Goal: Task Accomplishment & Management: Manage account settings

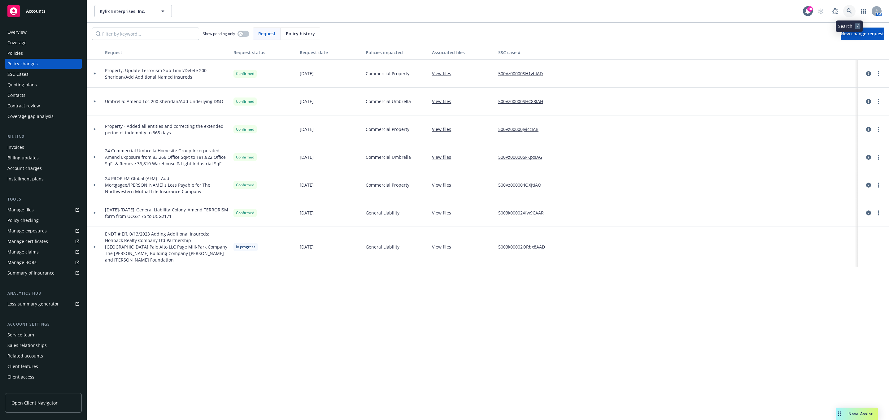
click at [849, 9] on icon at bounding box center [848, 10] width 5 height 5
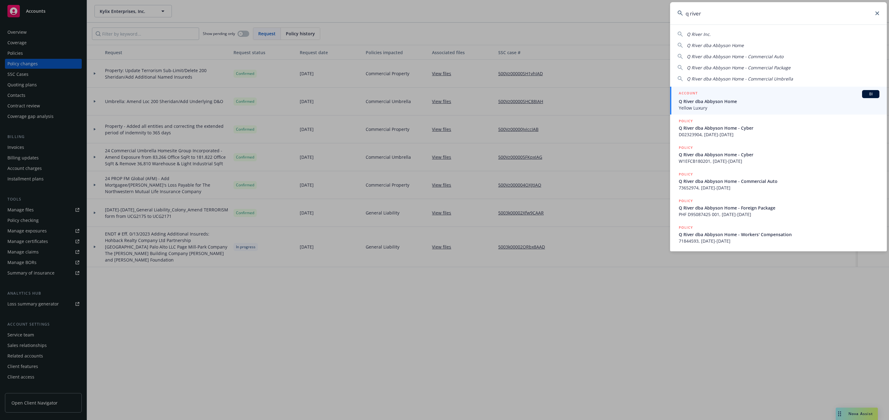
type input "q river"
click at [737, 98] on span "Q River dba Abbyson Home" at bounding box center [779, 101] width 201 height 7
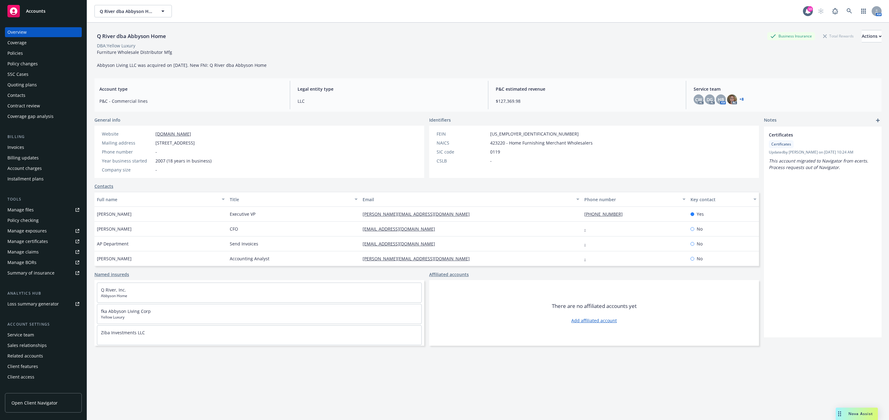
click at [42, 53] on div "Policies" at bounding box center [43, 53] width 72 height 10
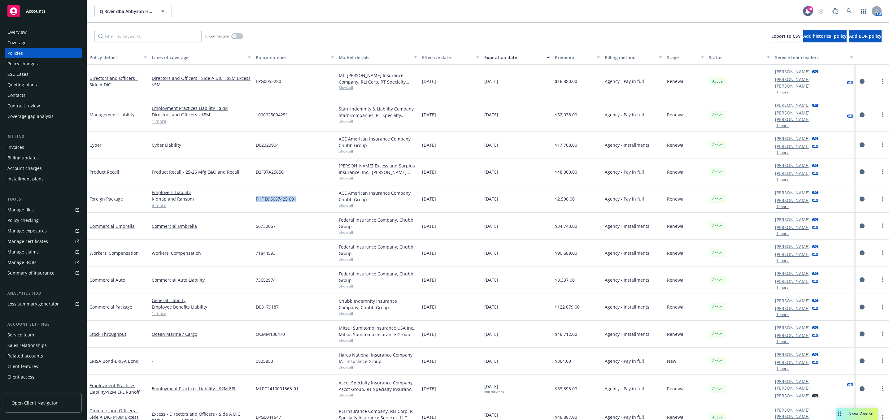
drag, startPoint x: 295, startPoint y: 188, endPoint x: 255, endPoint y: 185, distance: 40.1
click at [255, 185] on div "PHF D95087425 001" at bounding box center [294, 198] width 83 height 27
copy span "PHF D95087425 001"
click at [859, 197] on icon "circleInformation" at bounding box center [861, 199] width 5 height 5
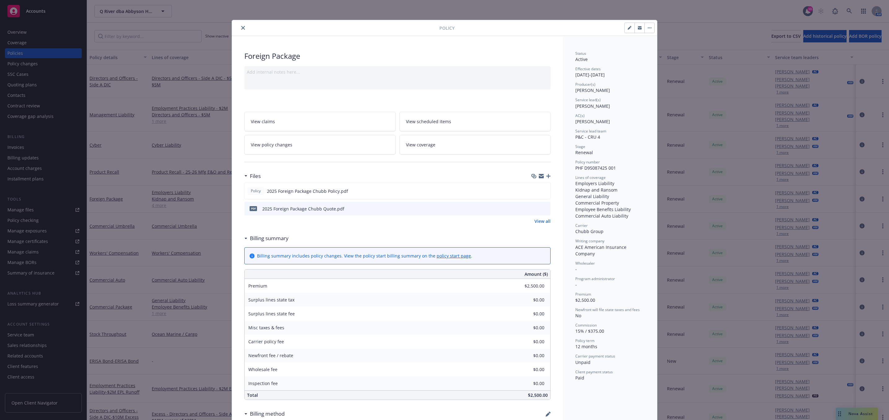
click at [638, 29] on icon "button" at bounding box center [640, 28] width 4 height 2
drag, startPoint x: 617, startPoint y: 170, endPoint x: 568, endPoint y: 167, distance: 49.3
click at [241, 27] on icon "close" at bounding box center [243, 28] width 4 height 4
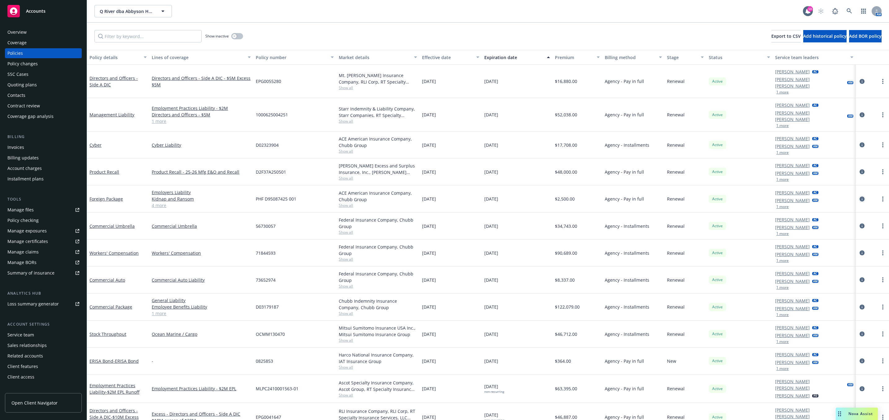
click at [859, 197] on icon "circleInformation" at bounding box center [861, 199] width 5 height 5
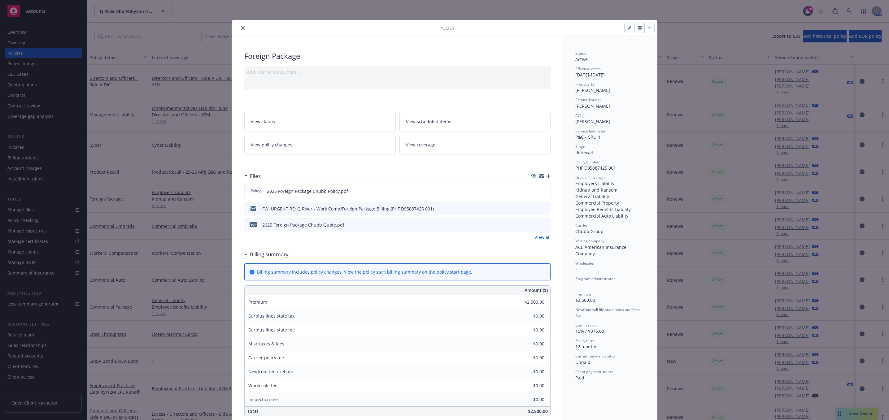
click at [542, 208] on icon "preview file" at bounding box center [545, 208] width 6 height 4
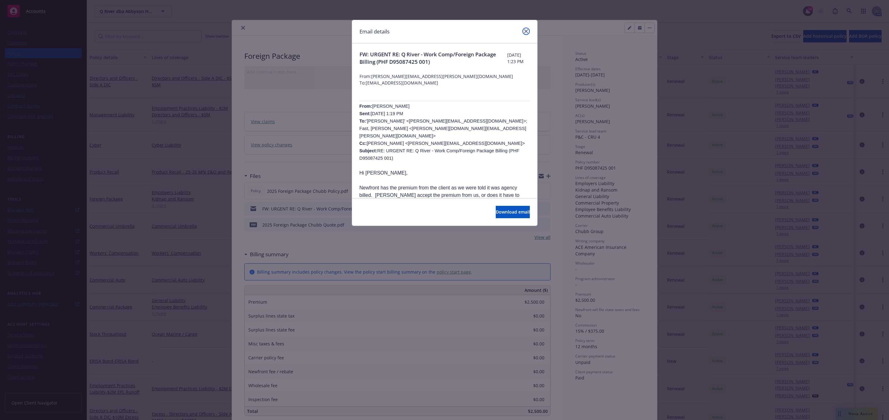
click at [526, 31] on icon "close" at bounding box center [526, 31] width 4 height 4
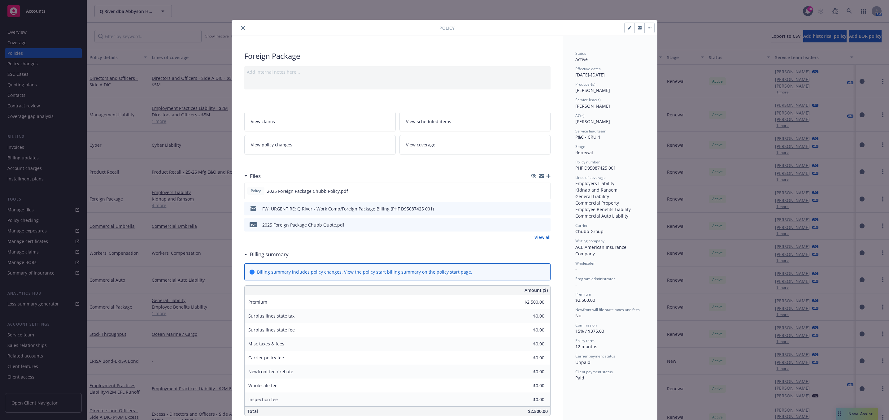
click at [541, 243] on div "Files Policy 2025 Foreign Package Chubb Policy.pdf FW: URGENT RE: Q River - Wor…" at bounding box center [397, 209] width 306 height 78
click at [541, 239] on link "View all" at bounding box center [542, 237] width 16 height 7
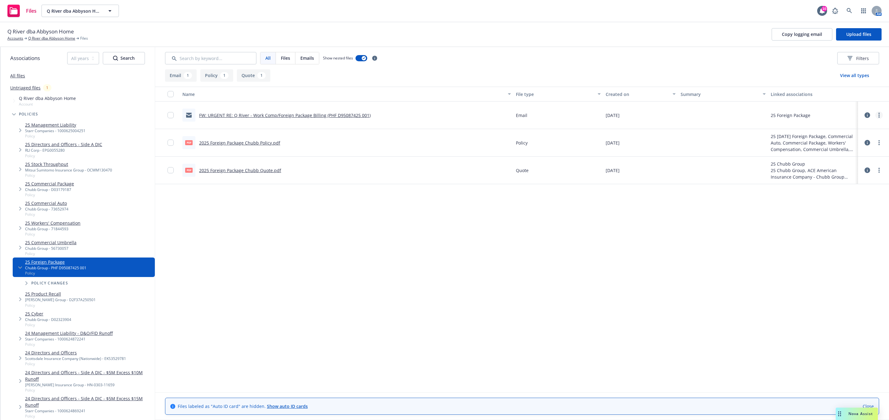
click at [877, 117] on link "more" at bounding box center [878, 114] width 7 height 7
click at [853, 152] on link "Edit" at bounding box center [852, 153] width 62 height 12
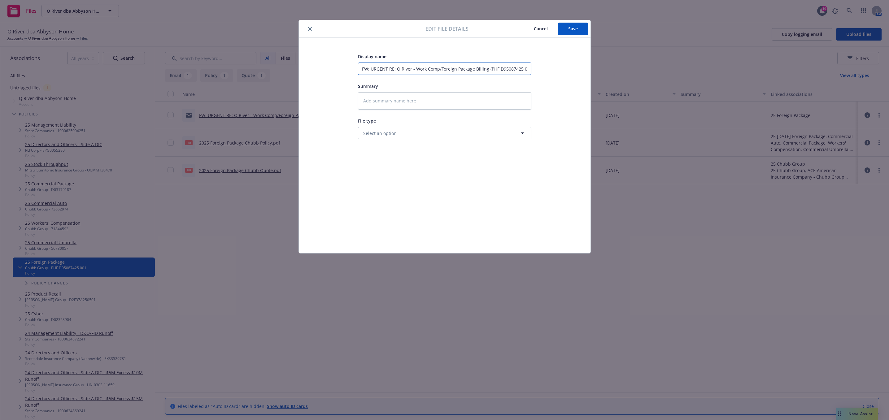
drag, startPoint x: 395, startPoint y: 68, endPoint x: 268, endPoint y: 68, distance: 126.6
click at [269, 68] on div "Edit file details Cancel Save Display name FW: URGENT RE: Q River - Work Comp/F…" at bounding box center [444, 210] width 889 height 420
type textarea "x"
type input "Q River - Work Comp/Foreign Package Billing (PHF D95087425 001)"
type textarea "x"
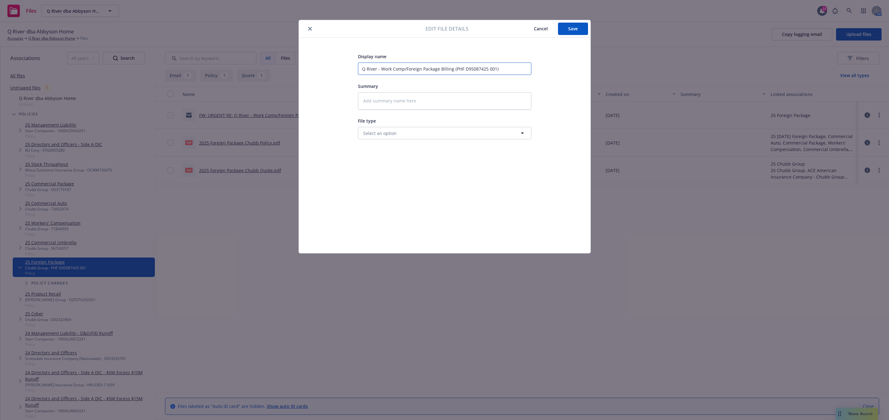
type input "C Q River - Work Comp/Foreign Package Billing (PHF D95087425 001)"
type textarea "x"
type input "Ch Q River - Work Comp/Foreign Package Billing (PHF D95087425 001)"
type textarea "x"
type input "Chu Q River - Work Comp/Foreign Package Billing (PHF D95087425 001)"
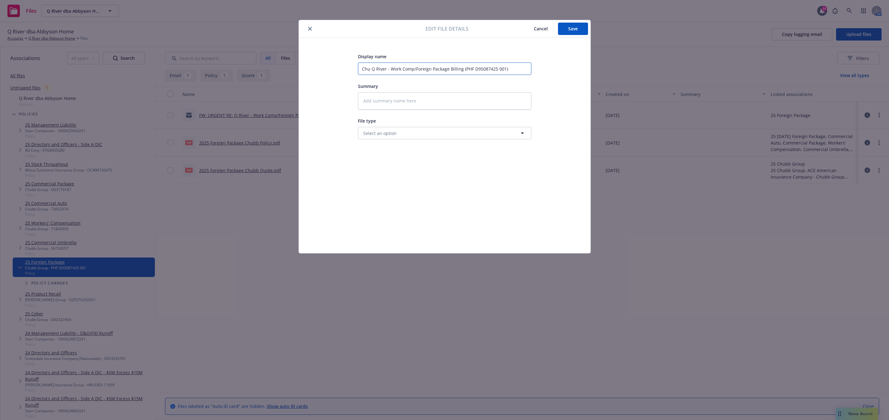
type textarea "x"
type input "Chub Q River - Work Comp/Foreign Package Billing (PHF D95087425 001)"
type textarea "x"
type input "Chubb Q River - Work Comp/Foreign Package Billing (PHF D95087425 001)"
type textarea "x"
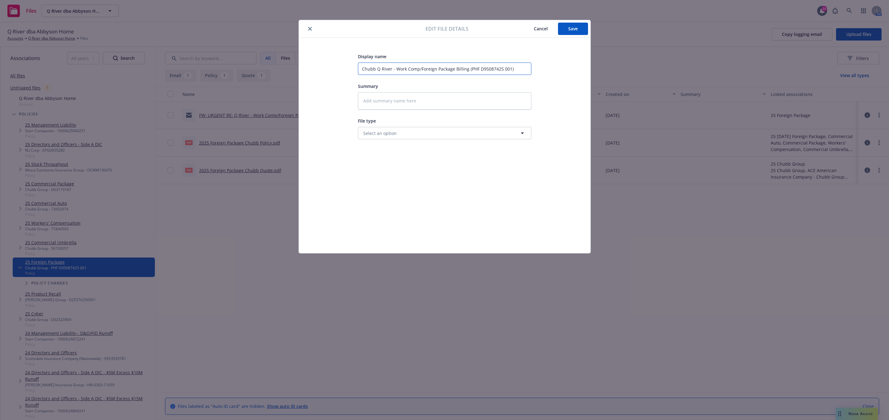
type input "Chubb Q River - Work Comp/Foreign Package Billing (PHF D95087425 001)"
type textarea "x"
type input "Chubb P Q River - Work Comp/Foreign Package Billing (PHF D95087425 001)"
type textarea "x"
type input "Chubb Q River - Work Comp/Foreign Package Billing (PHF D95087425 001)"
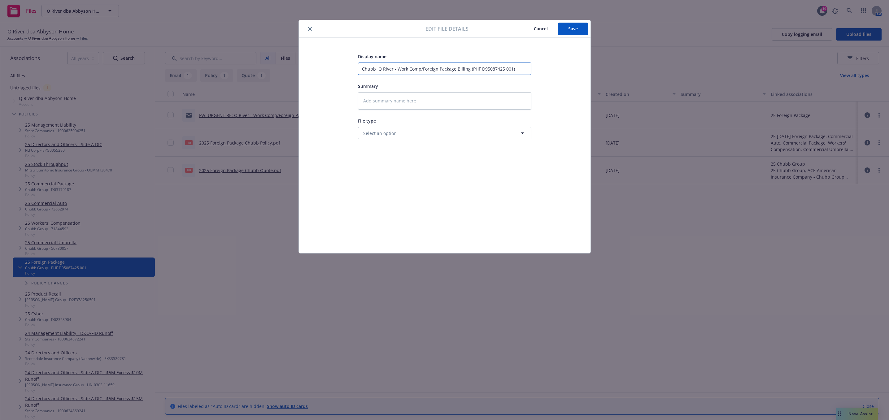
type textarea "x"
type input "Chubb A Q River - Work Comp/Foreign Package Billing (PHF D95087425 001)"
type textarea "x"
type input "Chubb As Q River - Work Comp/Foreign Package Billing (PHF D95087425 001)"
type textarea "x"
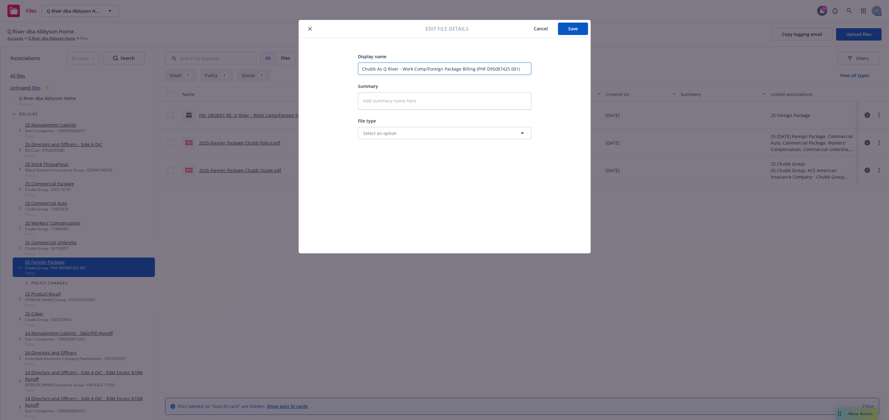
type input "Chubb Ass Q River - Work Comp/Foreign Package Billing (PHF D95087425 001)"
type textarea "x"
type input "Chubb Assi Q River - Work Comp/Foreign Package Billing (PHF D95087425 001)"
type textarea "x"
type input "Chubb Assig Q River - Work Comp/Foreign Package Billing (PHF D95087425 001)"
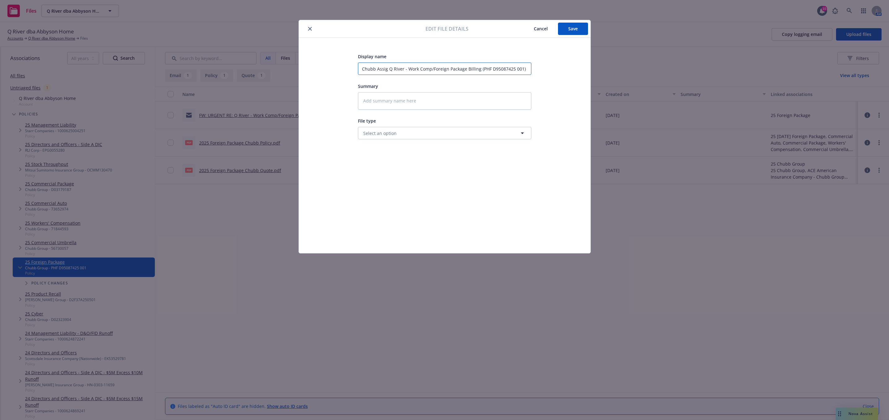
type textarea "x"
type input "Chubb Assign Q River - Work Comp/Foreign Package Billing (PHF D95087425 001)"
type textarea "x"
type input "Chubb Assigne Q River - Work Comp/Foreign Package Billing (PHF D95087425 001)"
type textarea "x"
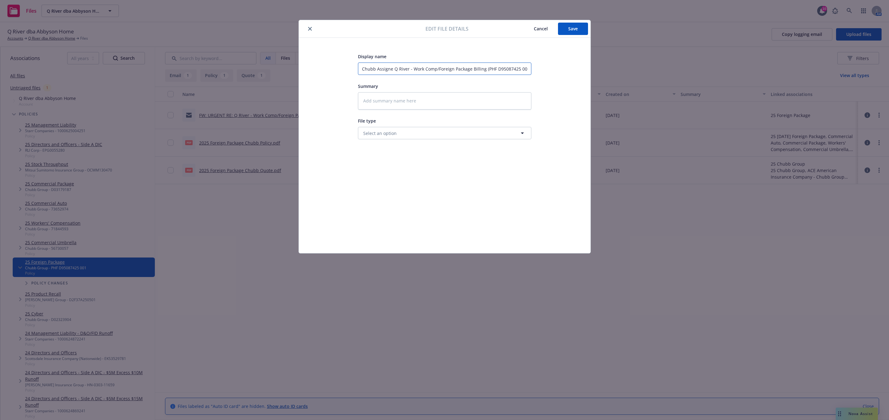
type input "Chubb Assigned Q River - Work Comp/Foreign Package Billing (PHF D95087425 001)"
type textarea "x"
type input "Chubb Assigned Q River - Work Comp/Foreign Package Billing (PHF D95087425 001)"
type textarea "x"
type input "Chubb Assigned D Q River - Work Comp/Foreign Package Billing (PHF D95087425 001)"
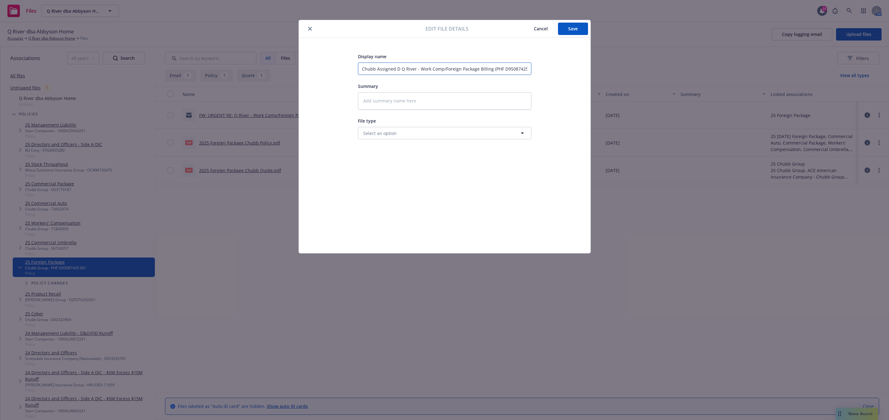
type textarea "x"
type input "Chubb Assigned Du Q River - Work Comp/Foreign Package Billing (PHF D95087425 00…"
type textarea "x"
type input "Chubb Assigned Dur Q River - Work Comp/Foreign Package Billing (PHF D95087425 0…"
type textarea "x"
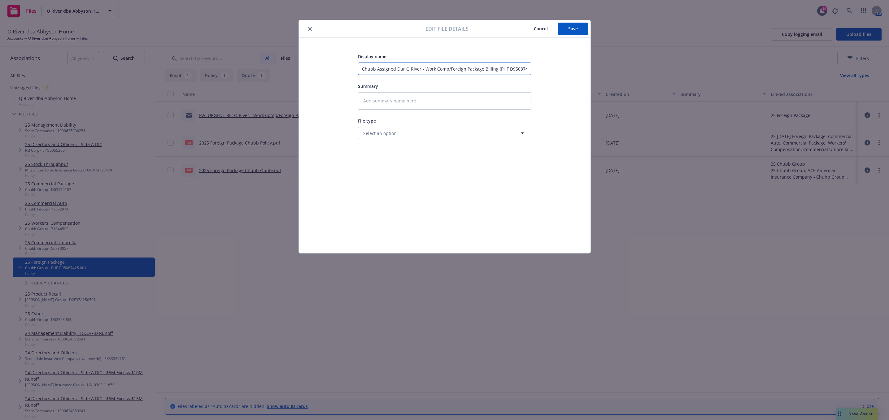
type input "Chubb Assigned Dure Q River - Work Comp/Foreign Package Billing (PHF D95087425 …"
type textarea "x"
type input "Chubb Assigned [PERSON_NAME] Q River - Work Comp/Foreign Package Billing (PHF D…"
type textarea "x"
type input "Chubb Assigned Durect Q River - Work Comp/Foreign Package Billing (PHF D9508742…"
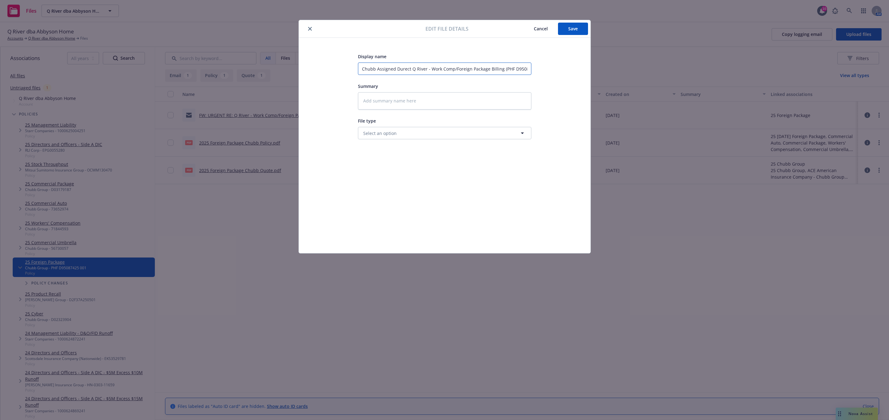
type textarea "x"
type input "Chubb Assigned Durect Q River - Work Comp/Foreign Package Billing (PHF D9508742…"
type textarea "x"
type input "Chubb Assigned Durect Q River - Work Comp/Foreign Package Billing (PHF D9508742…"
type textarea "x"
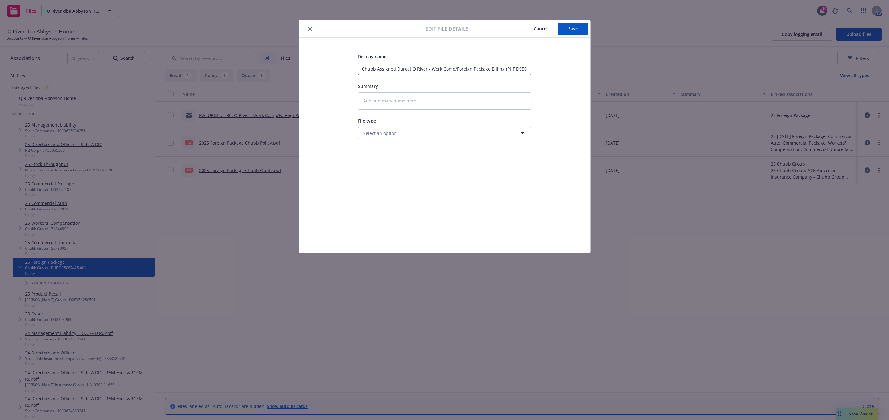
type input "Chubb Assigned [PERSON_NAME] Q River - Work Comp/Foreign Package Billing (PHF D…"
type textarea "x"
type input "Chubb Assigned Dure Q River - Work Comp/Foreign Package Billing (PHF D95087425 …"
type textarea "x"
type input "Chubb Assigned Dur Q River - Work Comp/Foreign Package Billing (PHF D95087425 0…"
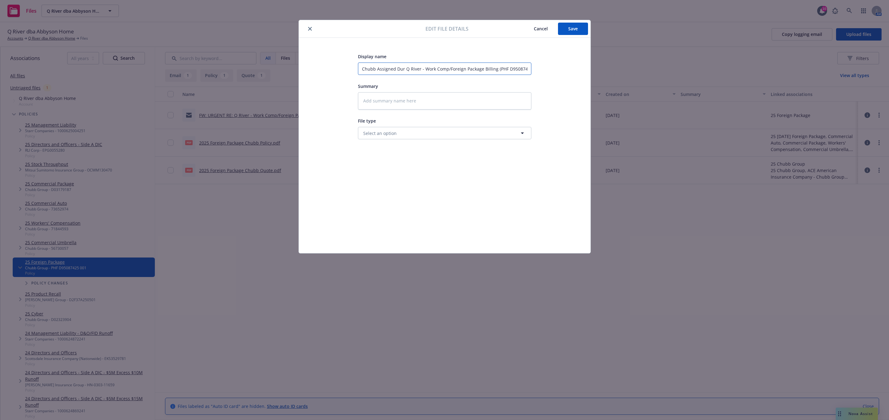
type textarea "x"
type input "Chubb Assigned Du Q River - Work Comp/Foreign Package Billing (PHF D95087425 00…"
type textarea "x"
type input "Chubb Assigned D Q River - Work Comp/Foreign Package Billing (PHF D95087425 001)"
type textarea "x"
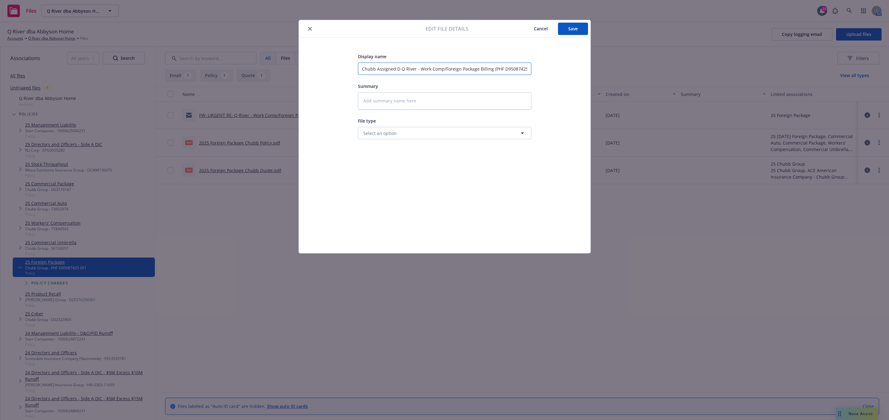
type input "Chubb Assigned Di Q River - Work Comp/Foreign Package Billing (PHF D95087425 00…"
type textarea "x"
type input "Chubb Assigned Dir Q River - Work Comp/Foreign Package Billing (PHF D95087425 0…"
type textarea "x"
type input "Chubb Assigned Dire Q River - Work Comp/Foreign Package Billing (PHF D95087425 …"
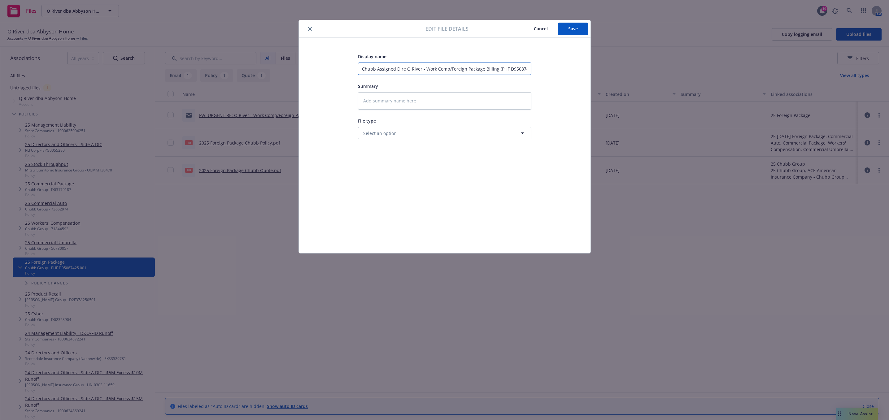
type textarea "x"
type input "Chubb Assigned Direc Q River - Work Comp/Foreign Package Billing (PHF D95087425…"
type textarea "x"
type input "Chubb Assigned Direct Q River - Work Comp/Foreign Package Billing (PHF D9508742…"
type textarea "x"
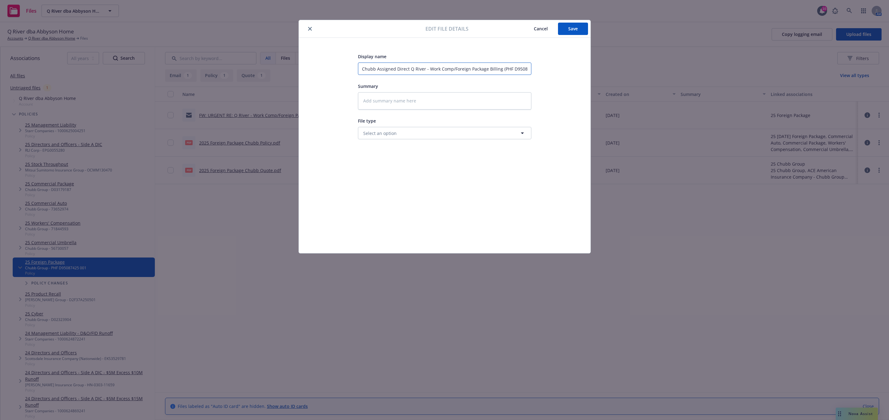
type input "Chubb Assigned Direct Q River - Work Comp/Foreign Package Billing (PHF D9508742…"
type textarea "x"
type input "Chubb Assigned Direct B Q River - Work Comp/Foreign Package Billing (PHF D95087…"
type textarea "x"
type input "Chubb Assigned Direct Bi Q River - Work Comp/Foreign Package Billing (PHF D9508…"
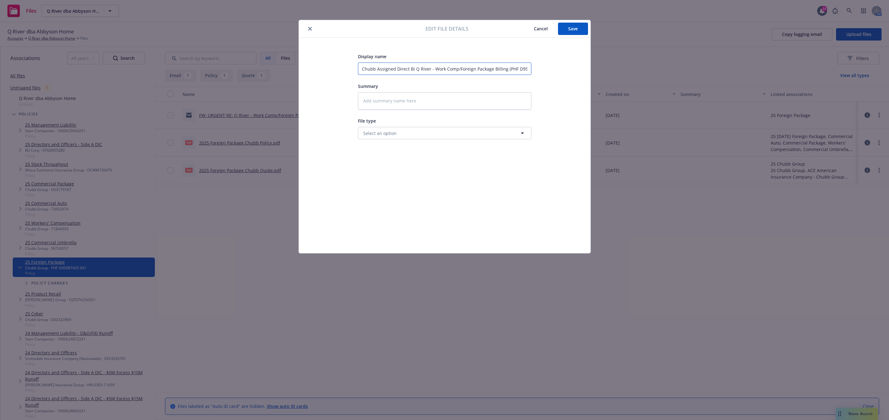
type textarea "x"
type input "Chubb Assigned Direct Bil Q River - Work Comp/Foreign Package Billing (PHF D950…"
type textarea "x"
type input "Chubb Assigned Direct Bill Q River - Work Comp/Foreign Package Billing (PHF D95…"
type textarea "x"
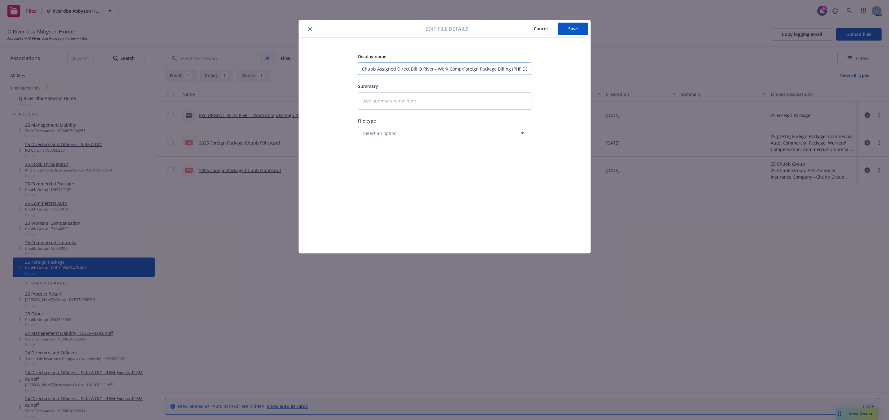
type input "Chubb Assigned Direct Bill Q River - Work Comp/Foreign Package Billing (PHF D95…"
type textarea "x"
type input "Chubb Assigned Direct Bill i Q River - Work Comp/Foreign Package Billing (PHF D…"
type textarea "x"
type input "Chubb Assigned Direct Bill in Q River - Work Comp/Foreign Package Billing (PHF …"
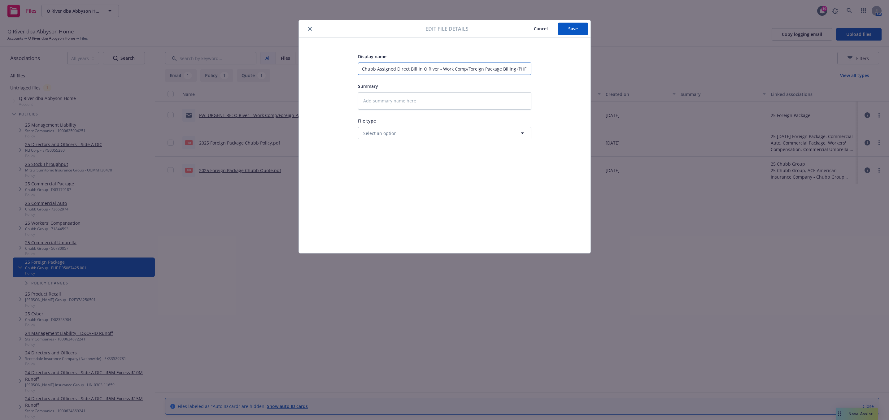
type textarea "x"
type input "Chubb Assigned Direct Bill in Q River - Work Comp/Foreign Package Billing (PHF …"
type textarea "x"
type input "Chubb Assigned Direct Bill in E Q River - Work Comp/Foreign Package Billing (PH…"
type textarea "x"
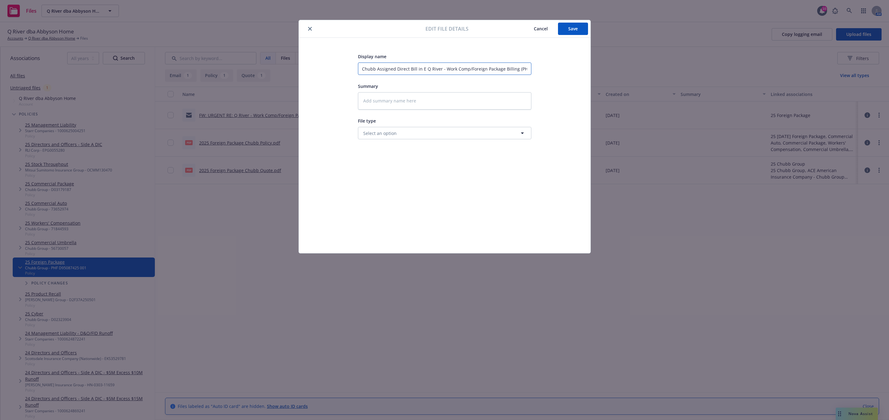
type input "Chubb Assigned Direct Bill in Er Q River - Work Comp/Foreign Package Billing (P…"
type textarea "x"
type input "Chubb Assigned Direct Bill in Err Q River - Work Comp/Foreign Package Billing (…"
type textarea "x"
type input "Chubb Assigned Direct Bill in Erro Q River - Work Comp/Foreign Package Billing …"
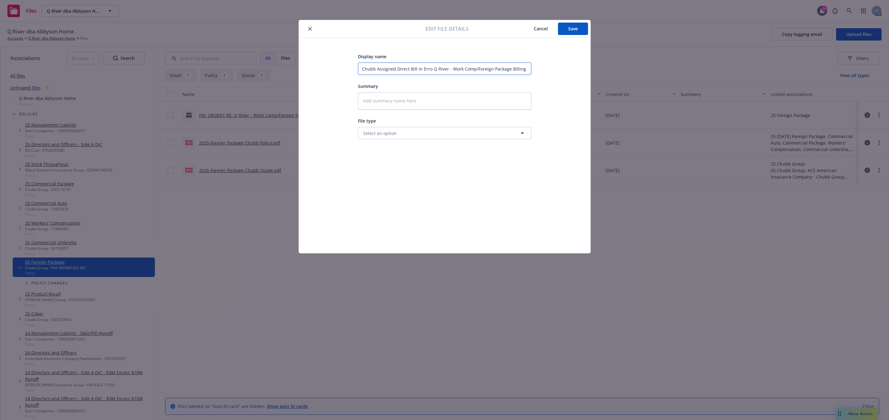
type textarea "x"
type input "Chubb Assigned Direct Bill in Error Q River - Work Comp/Foreign Package Billing…"
click at [492, 70] on input "Chubb Assigned Direct Bill in Error Q River - Work Comp/Foreign Package Billing…" at bounding box center [444, 69] width 173 height 12
drag, startPoint x: 432, startPoint y: 69, endPoint x: 434, endPoint y: 72, distance: 3.5
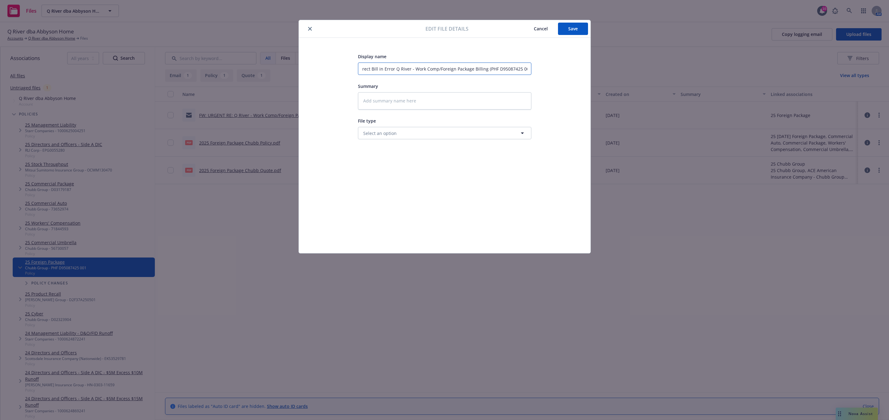
click at [434, 72] on input "Chubb Assigned Direct Bill in Error Q River - Work Comp/Foreign Package Billing…" at bounding box center [444, 69] width 173 height 12
type textarea "x"
type input "Chubb Assigned Direct Bill in Error /Foreign Package Billing (PHF D95087425 001)"
type textarea "x"
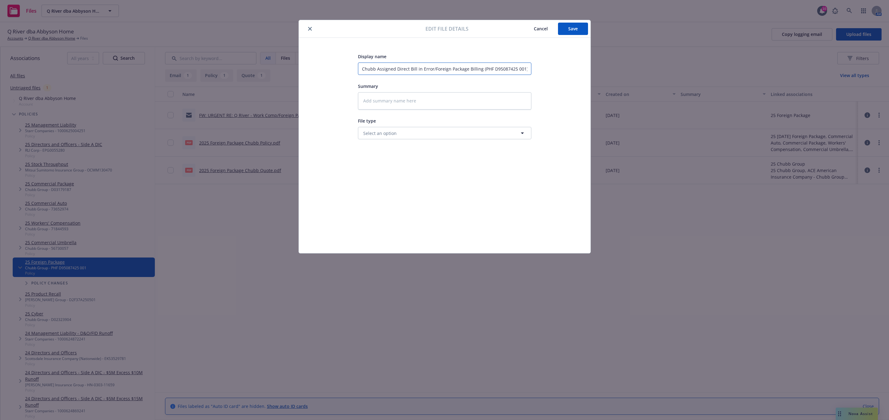
type input "Chubb Assigned Direct Bill in Error/Foreign Package Billing (PHF D95087425 001)"
click at [436, 102] on textarea at bounding box center [444, 100] width 173 height 17
type textarea "x"
type textarea "C"
type textarea "x"
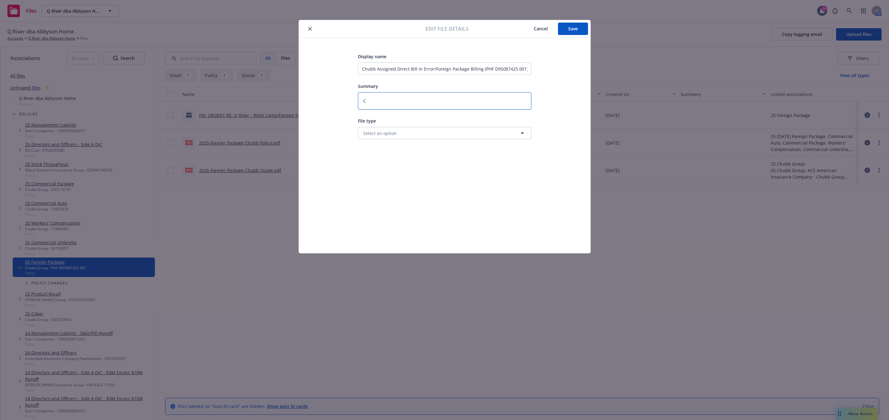
type textarea "Ch"
type textarea "x"
type textarea "[PERSON_NAME]"
type textarea "x"
type textarea "Chub"
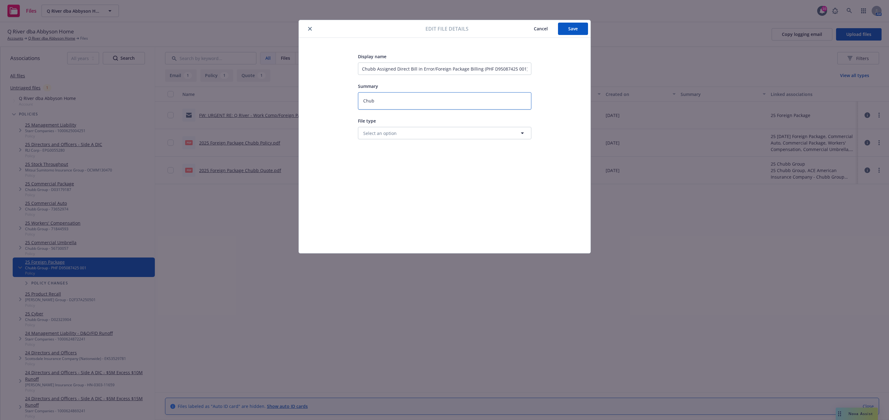
type textarea "x"
type textarea "Chubb"
type textarea "x"
type textarea "Chubb"
type textarea "x"
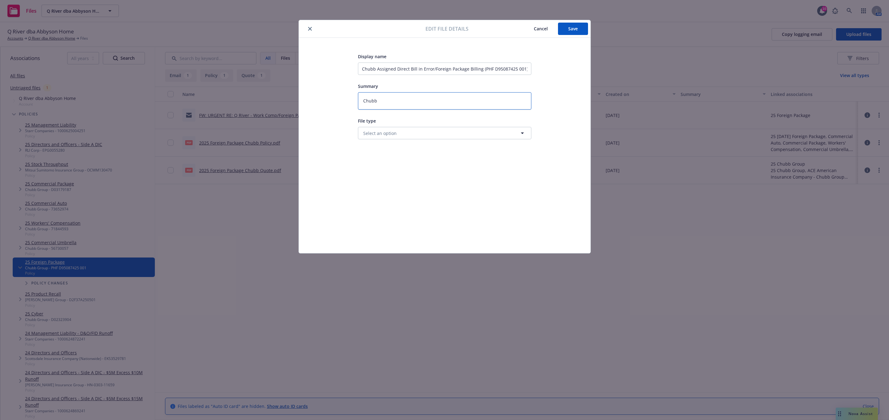
type textarea "Chubb i"
type textarea "x"
type textarea "Chubb is"
type textarea "x"
type textarea "Chubb is"
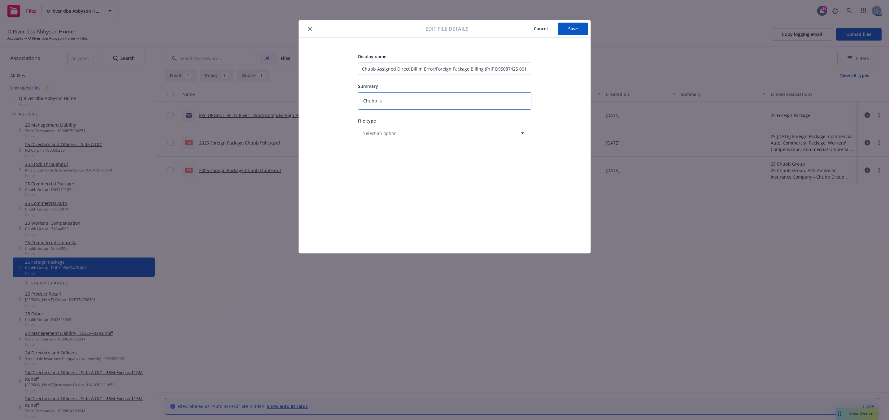
type textarea "x"
type textarea "Chubb is r"
type textarea "x"
type textarea "Chubb is re"
type textarea "x"
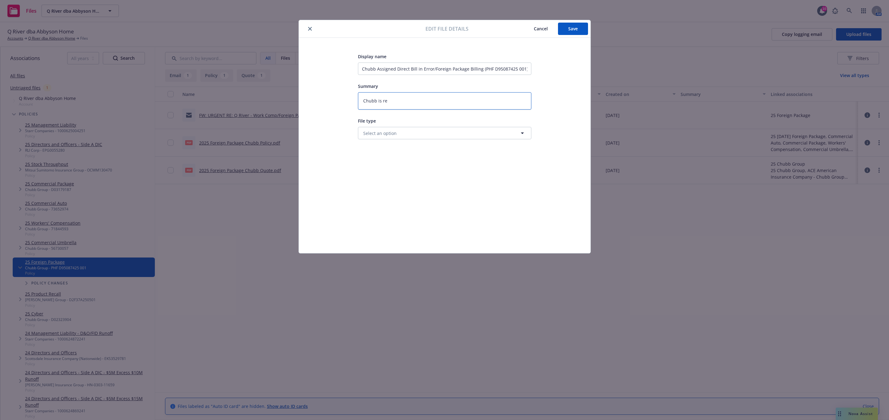
type textarea "Chubb is req"
type textarea "x"
type textarea "Chubb is requ"
type textarea "x"
type textarea "Chubb is reque"
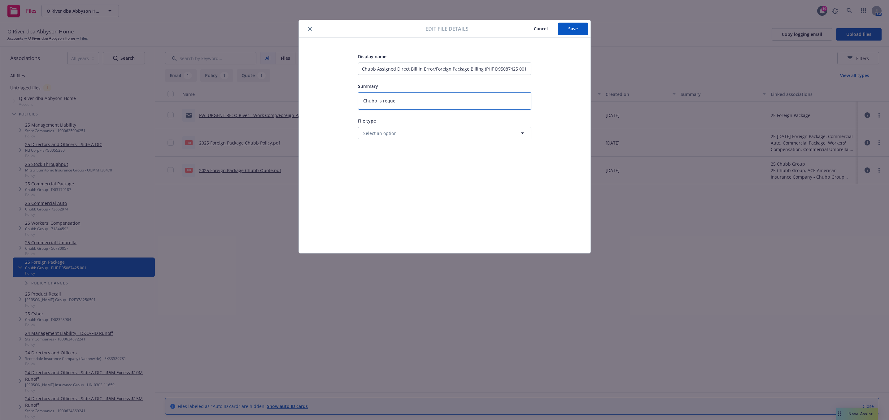
type textarea "x"
type textarea "Chubb is reques"
type textarea "x"
type textarea "Chubb is request"
type textarea "x"
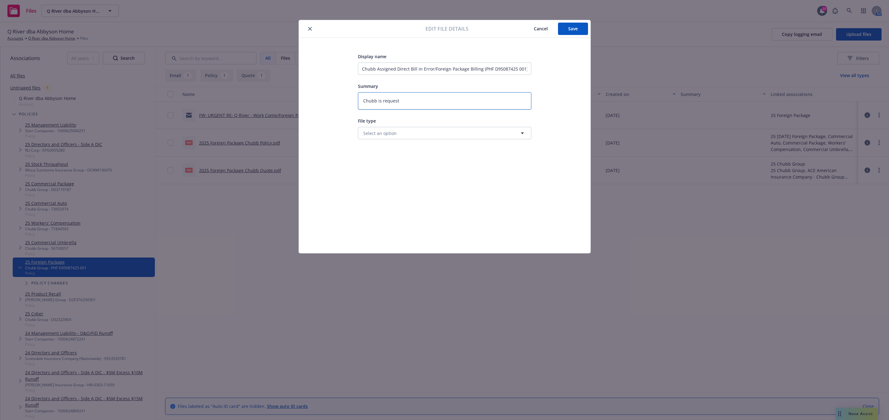
type textarea "Chubb is requesti"
type textarea "x"
type textarea "Chubb is requestin"
type textarea "x"
type textarea "Chubb is requesting"
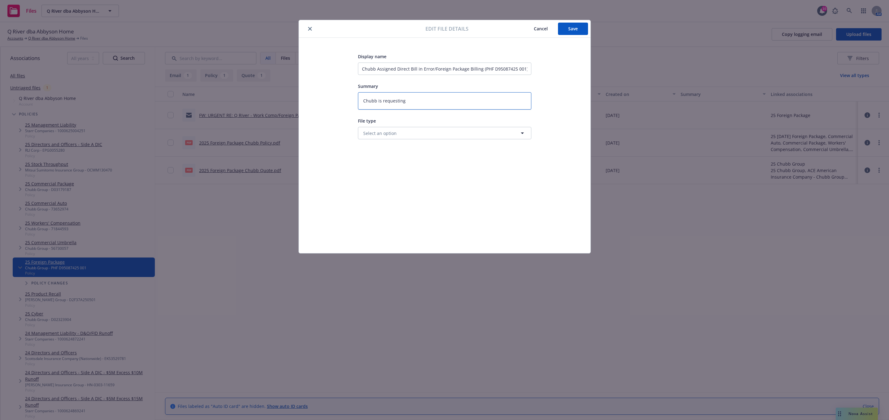
type textarea "x"
type textarea "Chubb is requesting t"
type textarea "x"
type textarea "Chubb is requesting th"
type textarea "x"
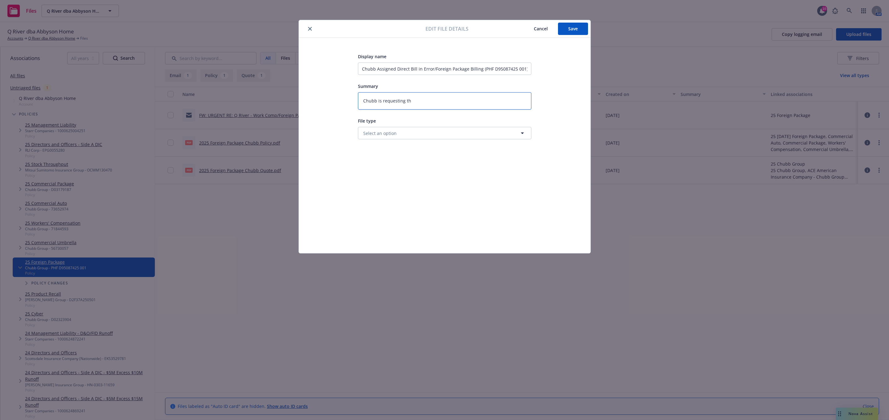
type textarea "Chubb is requesting the"
type textarea "x"
type textarea "Chubb is requesting the"
type textarea "x"
type textarea "Chubb is requesting the i"
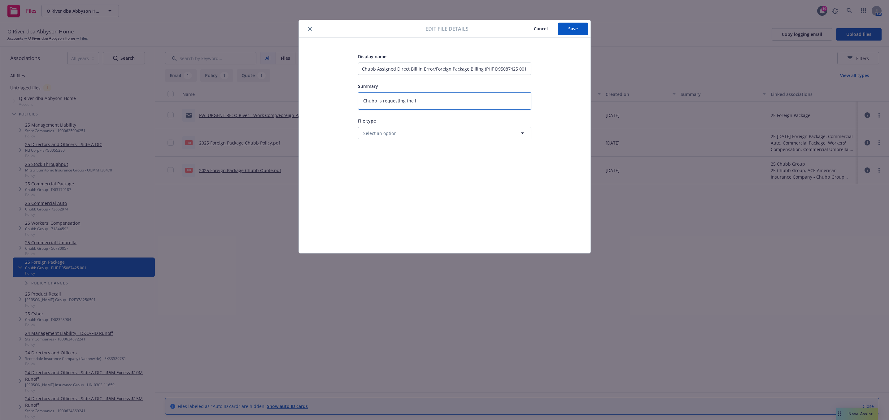
type textarea "x"
type textarea "Chubb is requesting the in"
type textarea "x"
type textarea "Chubb is requesting the ins"
type textarea "x"
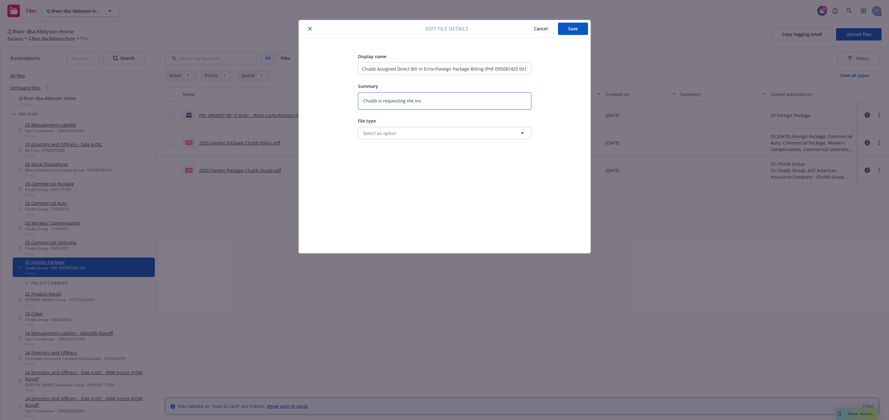
type textarea "Chubb is requesting the insu"
type textarea "x"
type textarea "Chubb is requesting the insur"
type textarea "x"
type textarea "Chubb is requesting the insure"
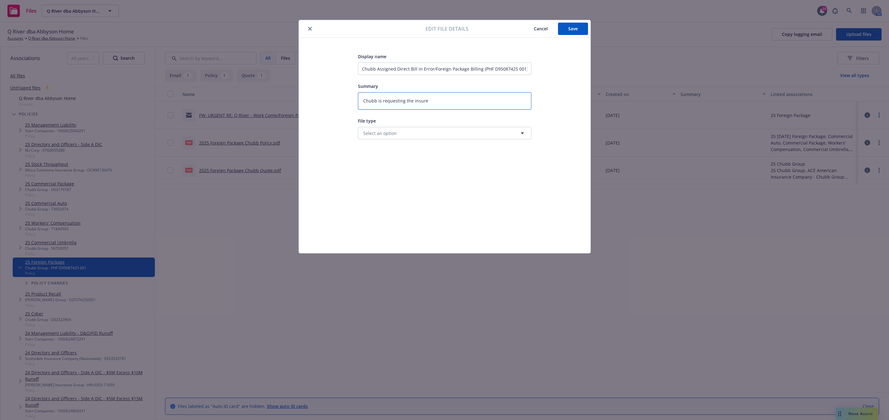
type textarea "x"
type textarea "Chubb is requesting the insured"
type textarea "x"
type textarea "Chubb is requesting the insured"
type textarea "x"
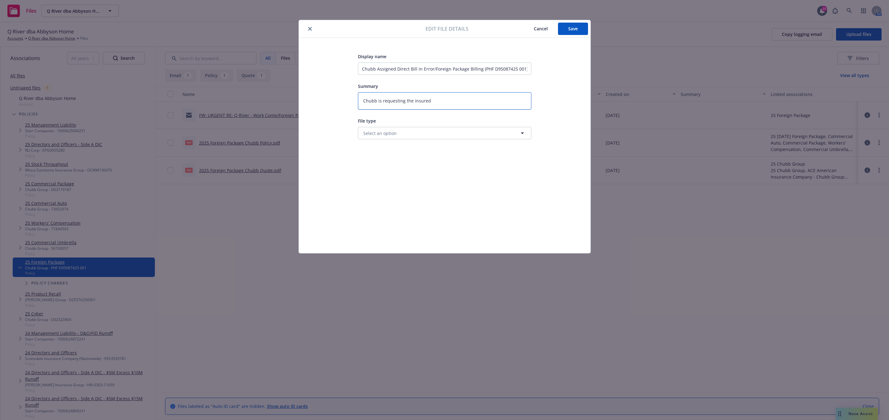
type textarea "Chubb is requesting the insured s"
type textarea "x"
type textarea "Chubb is requesting the insured se"
type textarea "x"
type textarea "Chubb is requesting the insured sen"
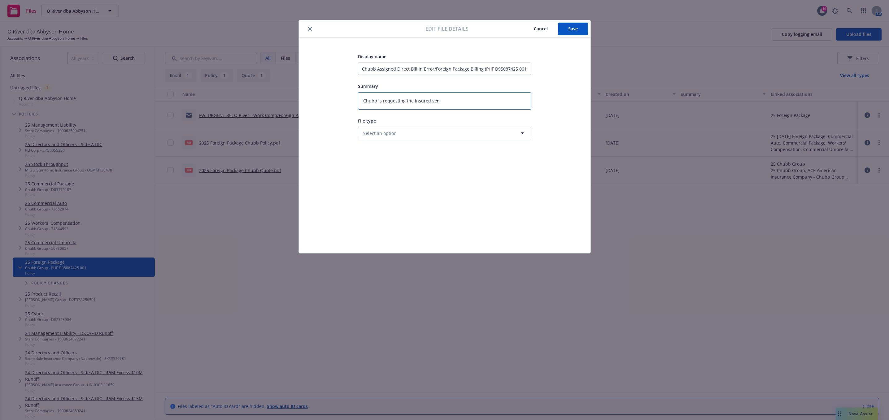
type textarea "x"
type textarea "Chubb is requesting the insured send"
type textarea "x"
type textarea "Chubb is requesting the insured send"
type textarea "x"
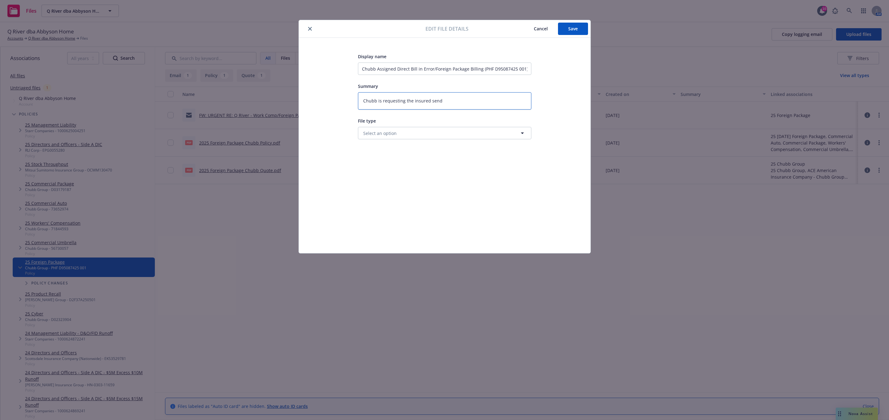
type textarea "Chubb is requesting the insured send p"
type textarea "x"
type textarea "Chubb is requesting the insured send pa"
type textarea "x"
type textarea "Chubb is requesting the insured send pay"
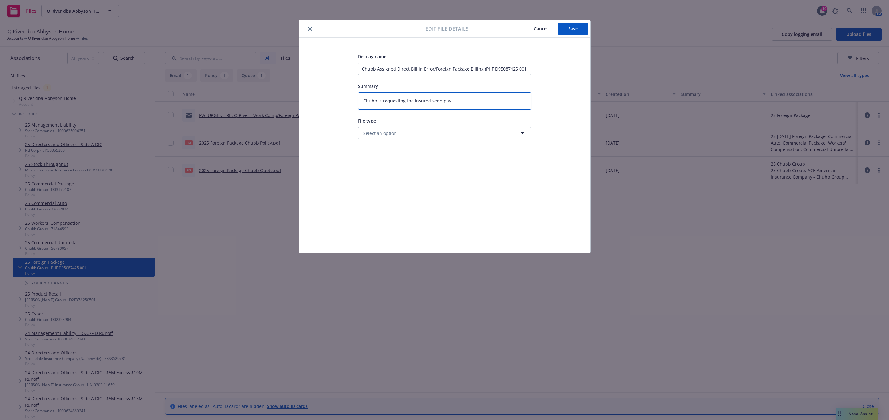
type textarea "x"
type textarea "Chubb is requesting the insured send paym"
type textarea "x"
type textarea "Chubb is requesting the insured send payme"
type textarea "x"
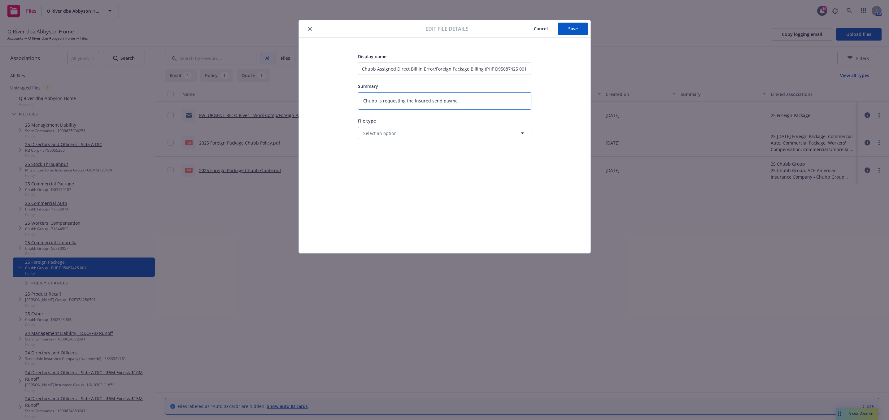
type textarea "Chubb is requesting the insured send paymen"
type textarea "x"
type textarea "Chubb is requesting the insured send payment"
type textarea "x"
type textarea "Chubb is requesting the insured send payment"
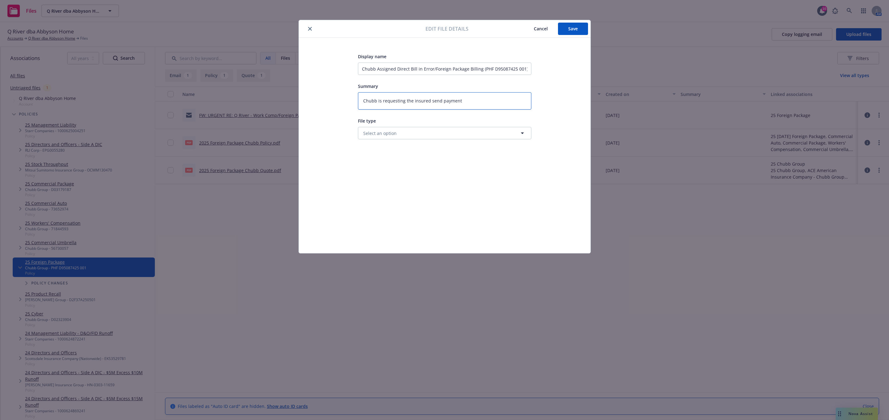
type textarea "x"
type textarea "Chubb is requesting the insured send payment a"
type textarea "x"
type textarea "Chubb is requesting the insured send payment an"
type textarea "x"
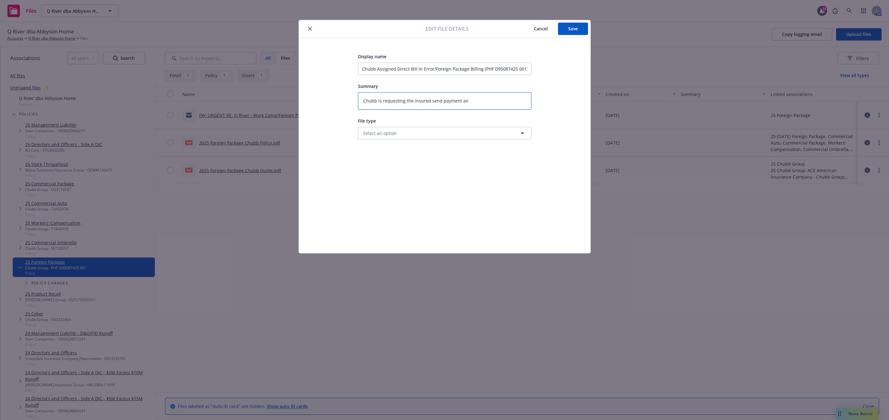
type textarea "Chubb is requesting the insured send payment and"
type textarea "x"
type textarea "Chubb is requesting the insured send payment and"
click at [441, 109] on textarea "Chubb is requesting the insured send payment and NKLL/Newfront already collecte…" at bounding box center [444, 104] width 173 height 24
click at [447, 145] on button "Select an option" at bounding box center [444, 146] width 173 height 12
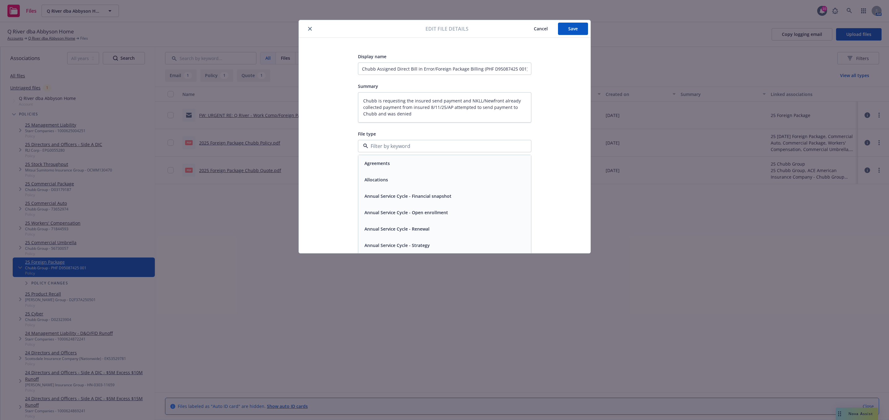
click at [566, 124] on div "Display name Chubb Assigned Direct Bill in Error/Foreign Package Billing (PHF D…" at bounding box center [444, 146] width 267 height 186
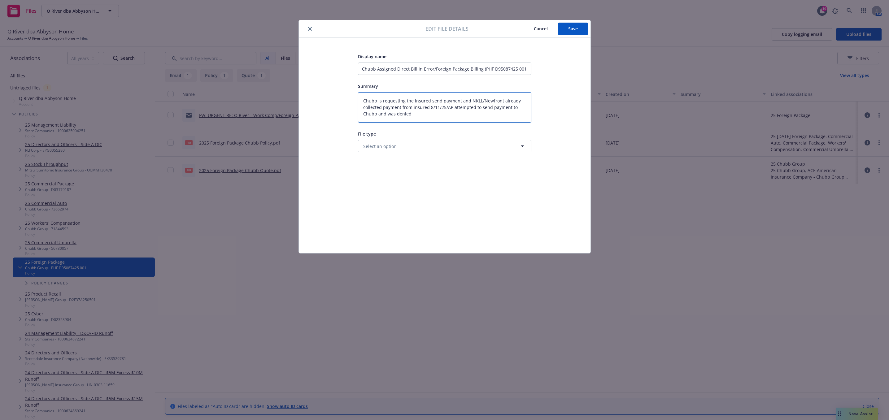
click at [479, 100] on textarea "Chubb is requesting the insured send payment and NKLL/Newfront already collecte…" at bounding box center [444, 107] width 173 height 30
click at [433, 68] on input "Chubb Assigned Direct Bill in Error/Foreign Package Billing (PHF D95087425 001)" at bounding box center [444, 69] width 173 height 12
click at [572, 29] on span "Save" at bounding box center [573, 29] width 10 height 6
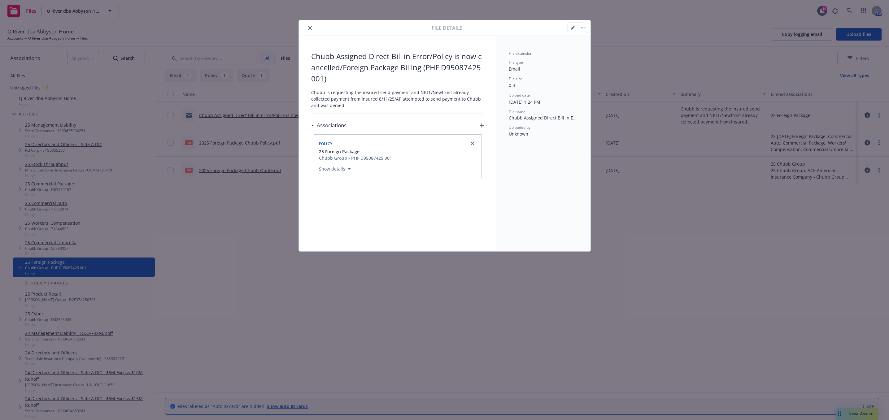
click at [310, 28] on icon "close" at bounding box center [310, 28] width 4 height 4
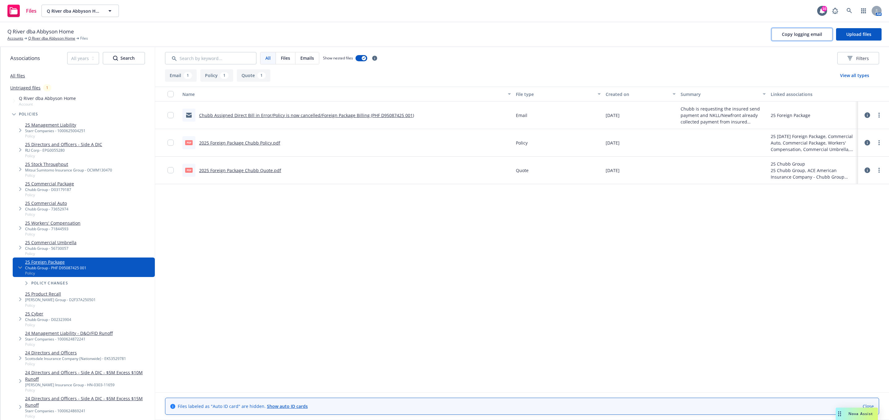
drag, startPoint x: 809, startPoint y: 33, endPoint x: 766, endPoint y: 48, distance: 45.7
click at [809, 33] on span "Copy logging email" at bounding box center [802, 34] width 40 height 6
